Goal: Complete application form: Complete application form

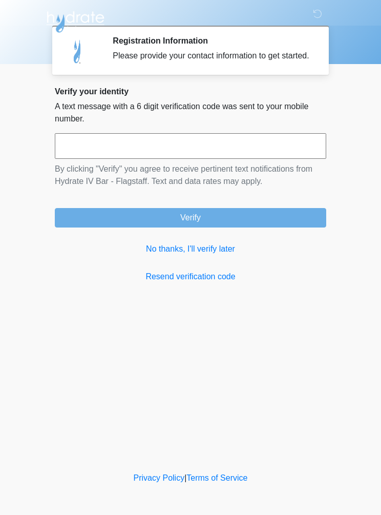
click at [202, 255] on link "No thanks, I'll verify later" at bounding box center [191, 249] width 272 height 12
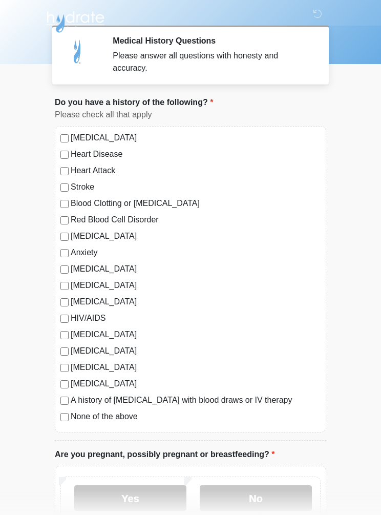
click at [57, 350] on div "[MEDICAL_DATA] Heart Disease Heart Attack Stroke Blood Clotting or [MEDICAL_DAT…" at bounding box center [191, 279] width 272 height 306
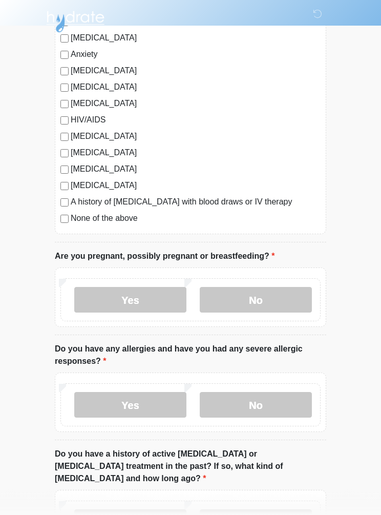
scroll to position [198, 0]
click at [269, 297] on label "No" at bounding box center [256, 300] width 112 height 26
click at [277, 400] on label "No" at bounding box center [256, 405] width 112 height 26
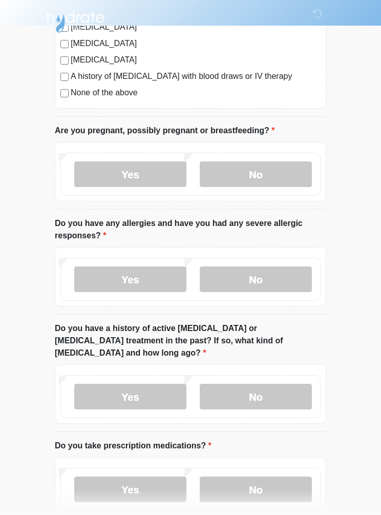
scroll to position [329, 0]
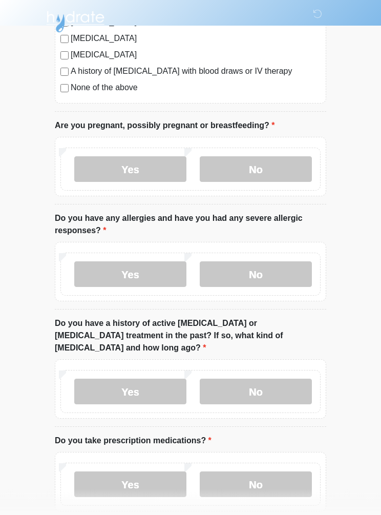
click at [259, 379] on label "No" at bounding box center [256, 392] width 112 height 26
click at [105, 472] on label "Yes" at bounding box center [130, 485] width 112 height 26
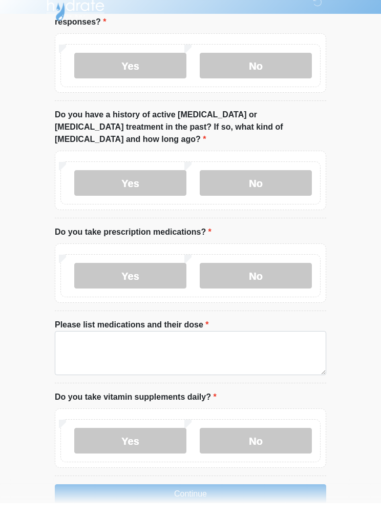
scroll to position [526, 0]
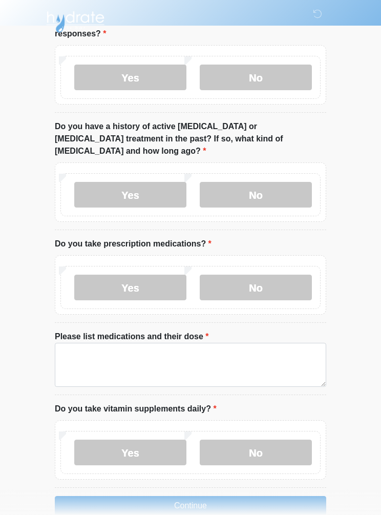
click at [125, 440] on label "Yes" at bounding box center [130, 453] width 112 height 26
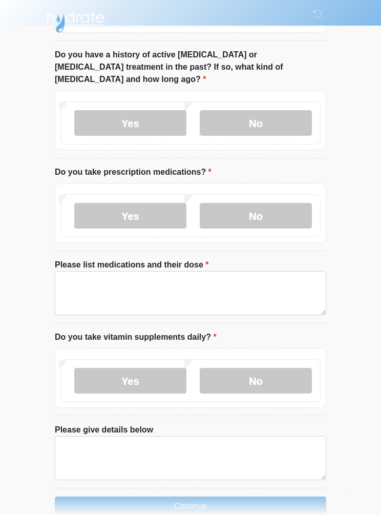
scroll to position [640, 0]
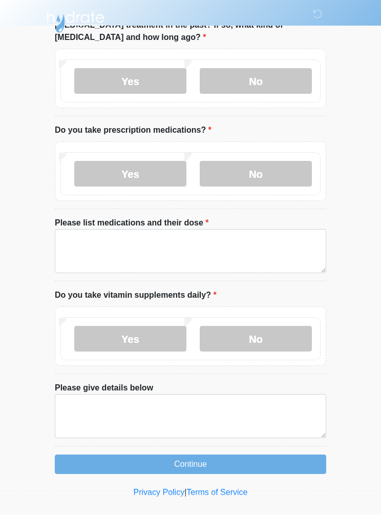
click at [199, 455] on button "Continue" at bounding box center [191, 464] width 272 height 19
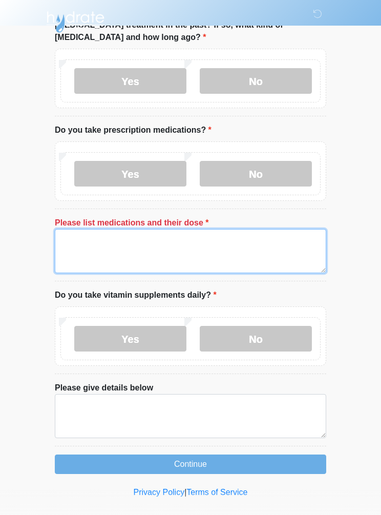
click at [227, 237] on textarea "Please list medications and their dose" at bounding box center [191, 251] width 272 height 44
click at [84, 230] on textarea "Please list medications and their dose" at bounding box center [191, 251] width 272 height 44
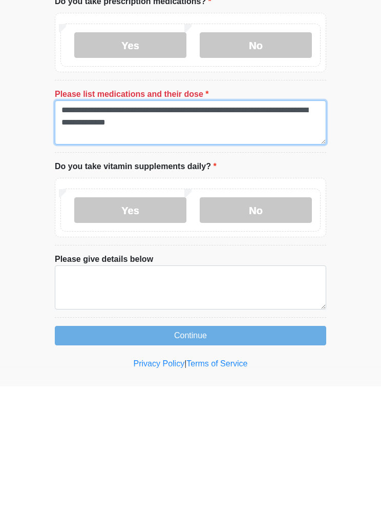
type textarea "**********"
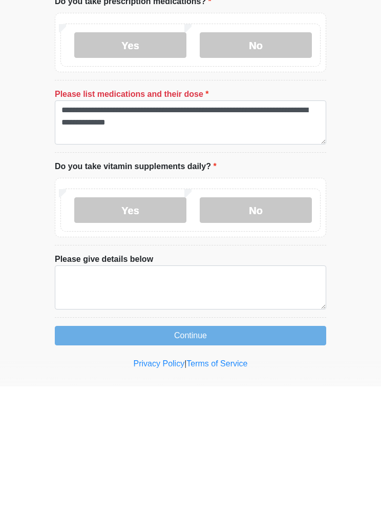
click at [243, 455] on button "Continue" at bounding box center [191, 464] width 272 height 19
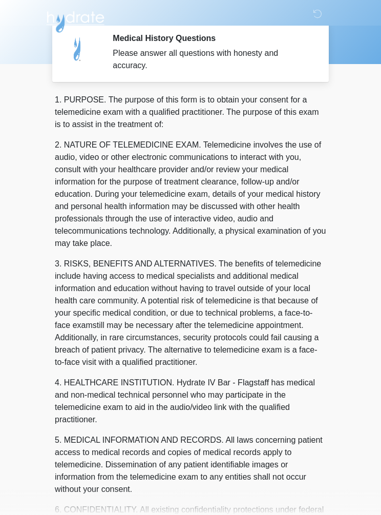
scroll to position [0, 0]
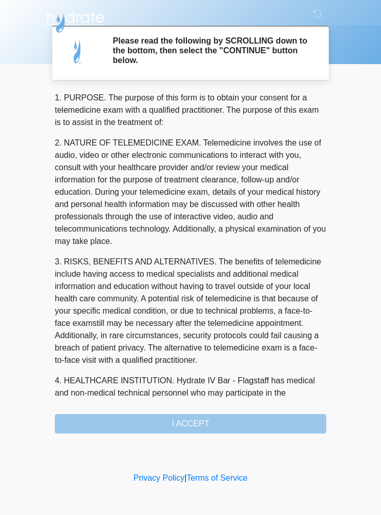
click at [229, 423] on div "1. PURPOSE. The purpose of this form is to obtain your consent for a telemedici…" at bounding box center [191, 263] width 272 height 342
click at [249, 439] on div "‎ ‎ ‎ ‎ Please read the following by SCROLLING down to the bottom, then select …" at bounding box center [191, 234] width 308 height 449
click at [258, 429] on div "1. PURPOSE. The purpose of this form is to obtain your consent for a telemedici…" at bounding box center [191, 263] width 272 height 342
click at [196, 429] on div "1. PURPOSE. The purpose of this form is to obtain your consent for a telemedici…" at bounding box center [191, 263] width 272 height 342
click at [183, 427] on div "1. PURPOSE. The purpose of this form is to obtain your consent for a telemedici…" at bounding box center [191, 263] width 272 height 342
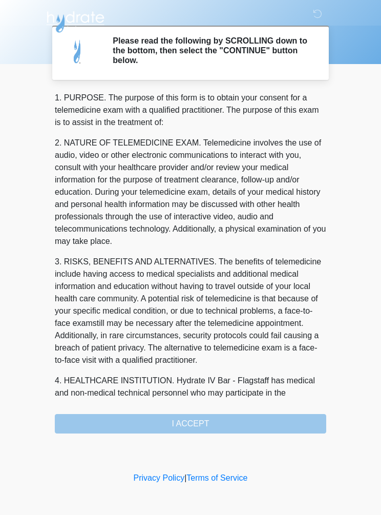
click at [189, 430] on div "1. PURPOSE. The purpose of this form is to obtain your consent for a telemedici…" at bounding box center [191, 263] width 272 height 342
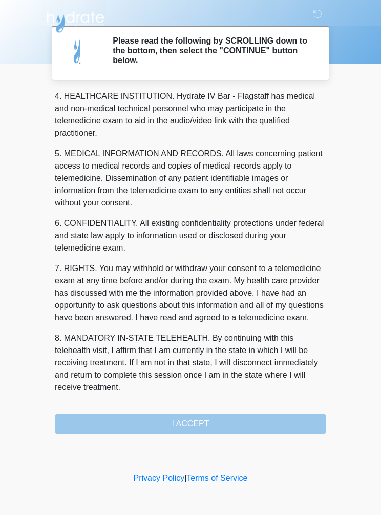
click at [209, 420] on div "1. PURPOSE. The purpose of this form is to obtain your consent for a telemedici…" at bounding box center [191, 263] width 272 height 342
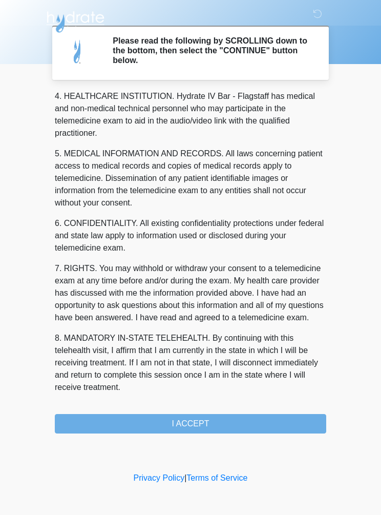
click at [232, 428] on button "I ACCEPT" at bounding box center [191, 423] width 272 height 19
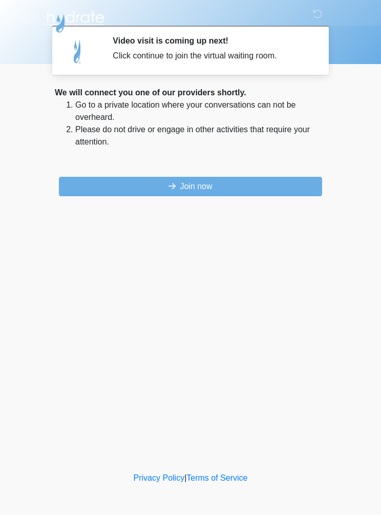
click at [209, 179] on button "Join now" at bounding box center [190, 186] width 263 height 19
